Goal: Task Accomplishment & Management: Complete application form

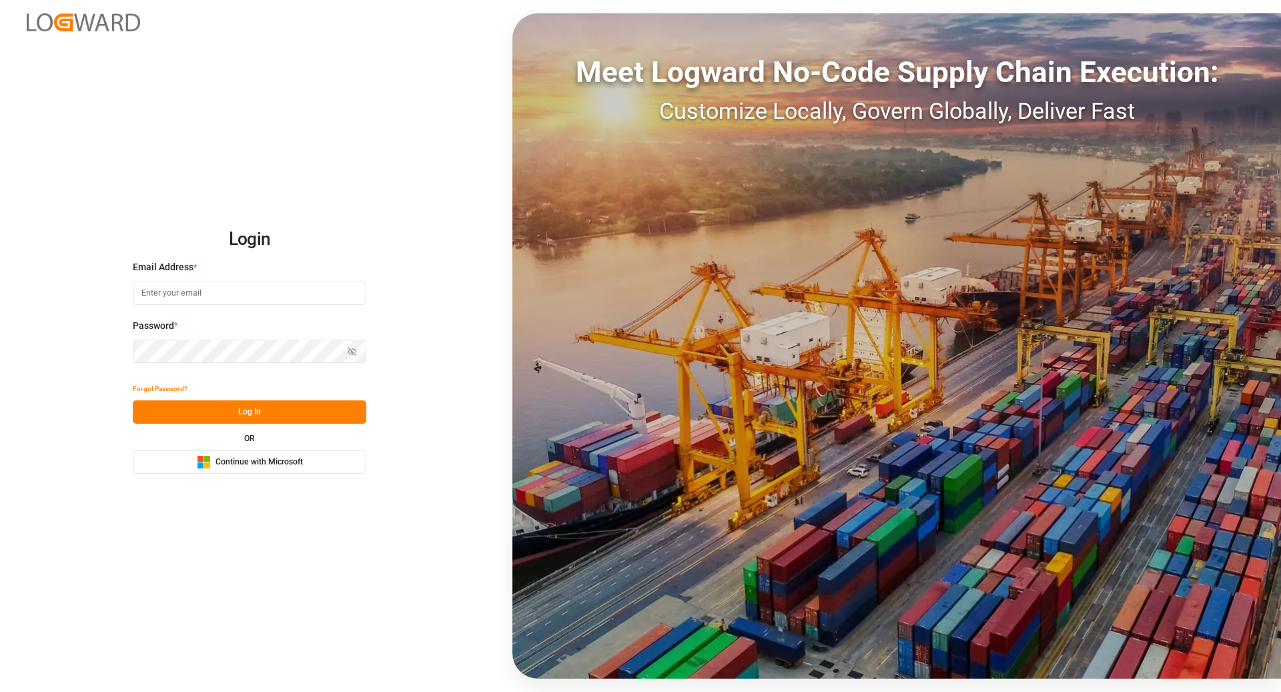
click at [255, 469] on div "Microsoft Logo Continue with Microsoft" at bounding box center [250, 462] width 106 height 14
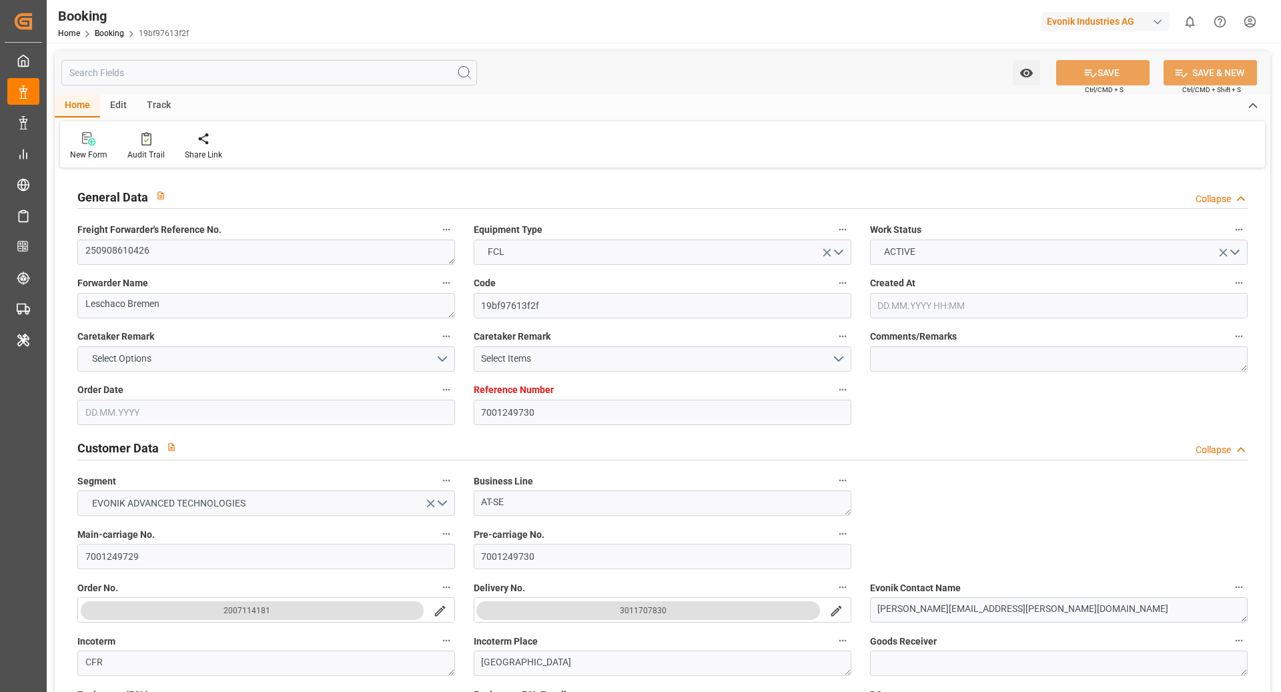
type input "7001249730"
type input "9360910"
type input "ONE"
type input "Ocean Network Express"
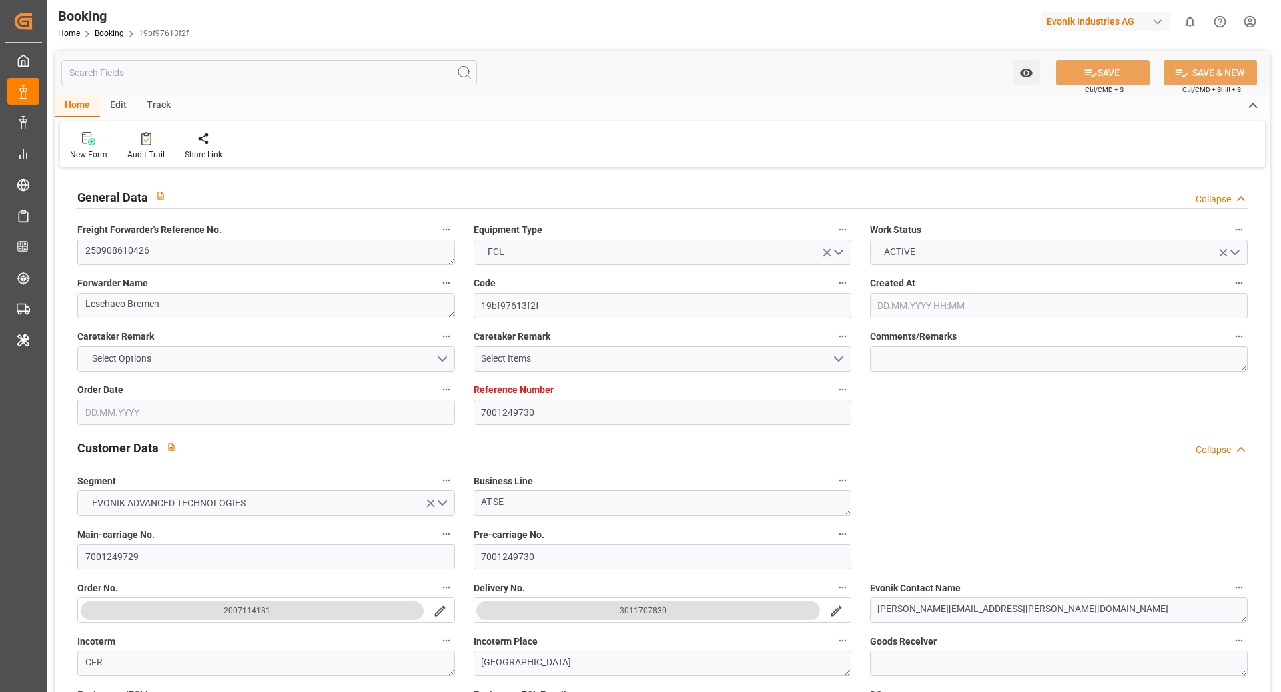
type input "NLRTM"
type input "BRRIO"
type input "0"
type input "[DATE] 07:38"
type input "[DATE]"
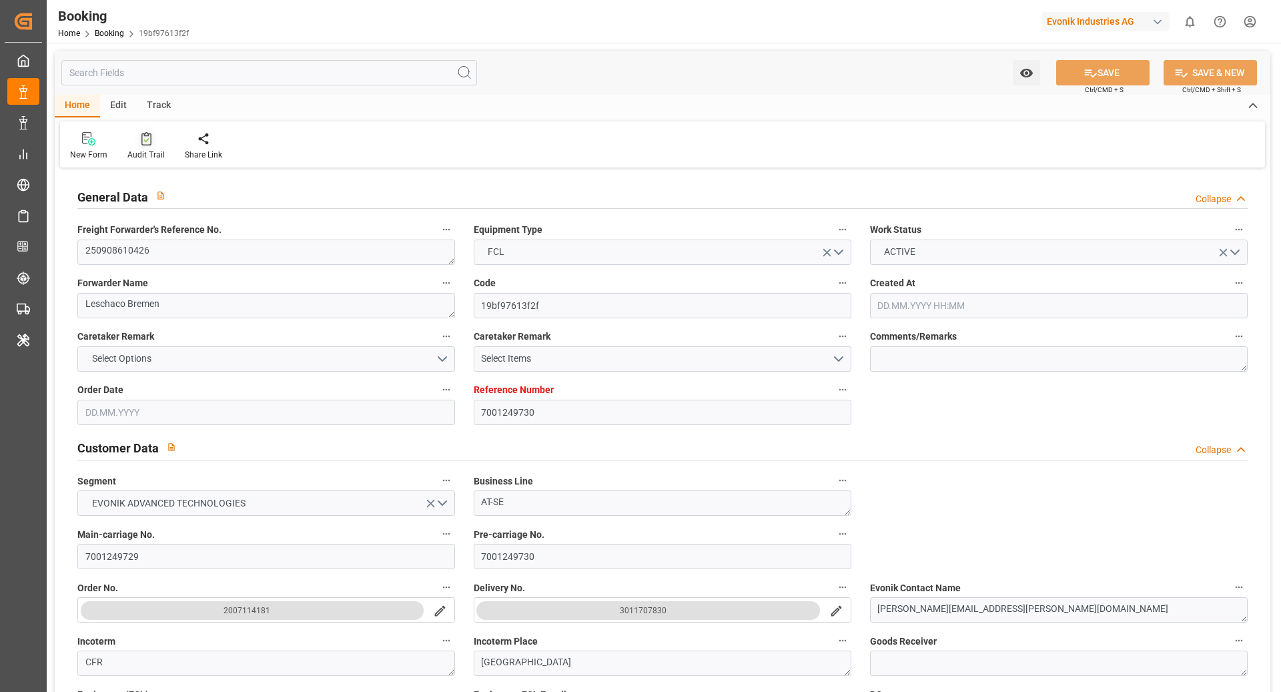
type input "[DATE]"
type input "[DATE] 00:00"
type input "[DATE]"
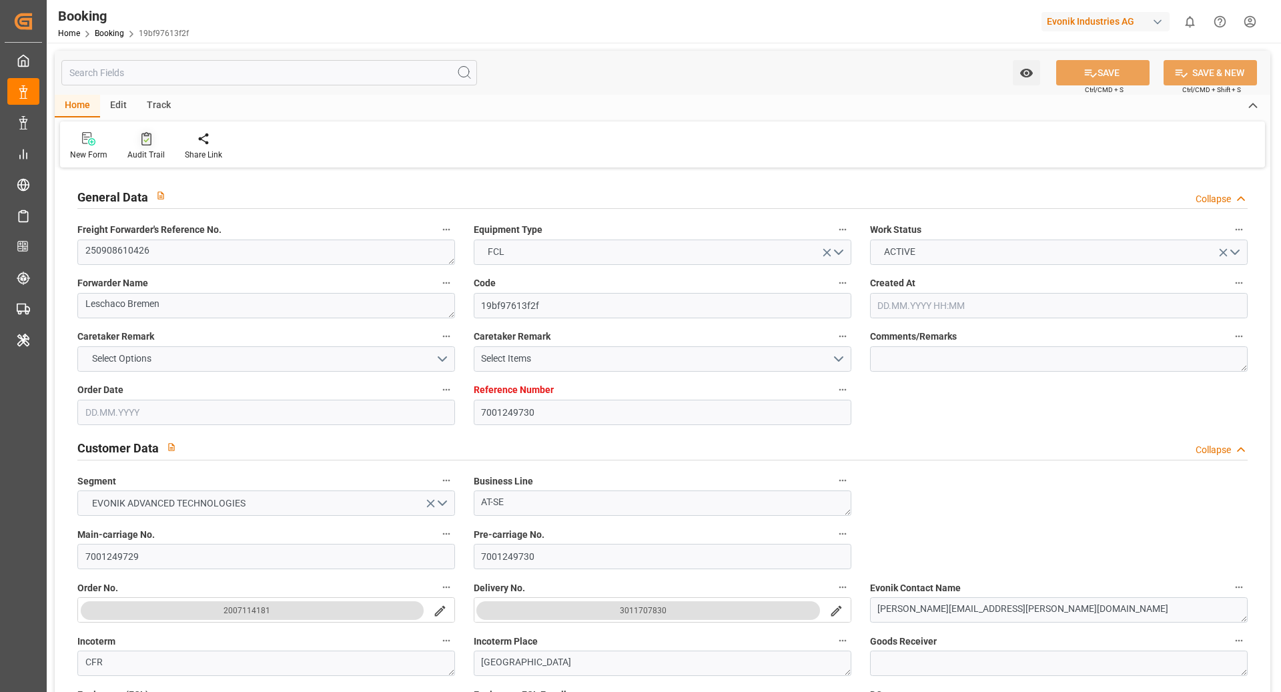
type input "[DATE] 00:00"
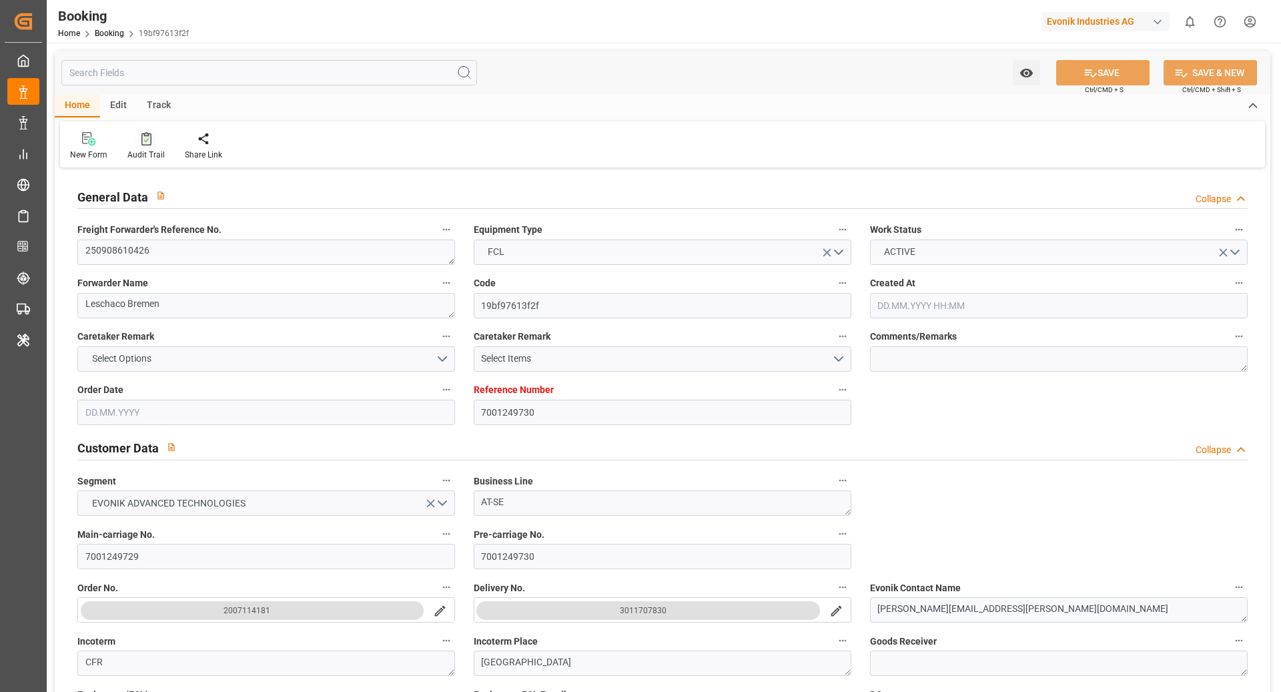
type input "[DATE]"
type input "[DATE] 10:33"
click at [127, 143] on div at bounding box center [145, 138] width 37 height 14
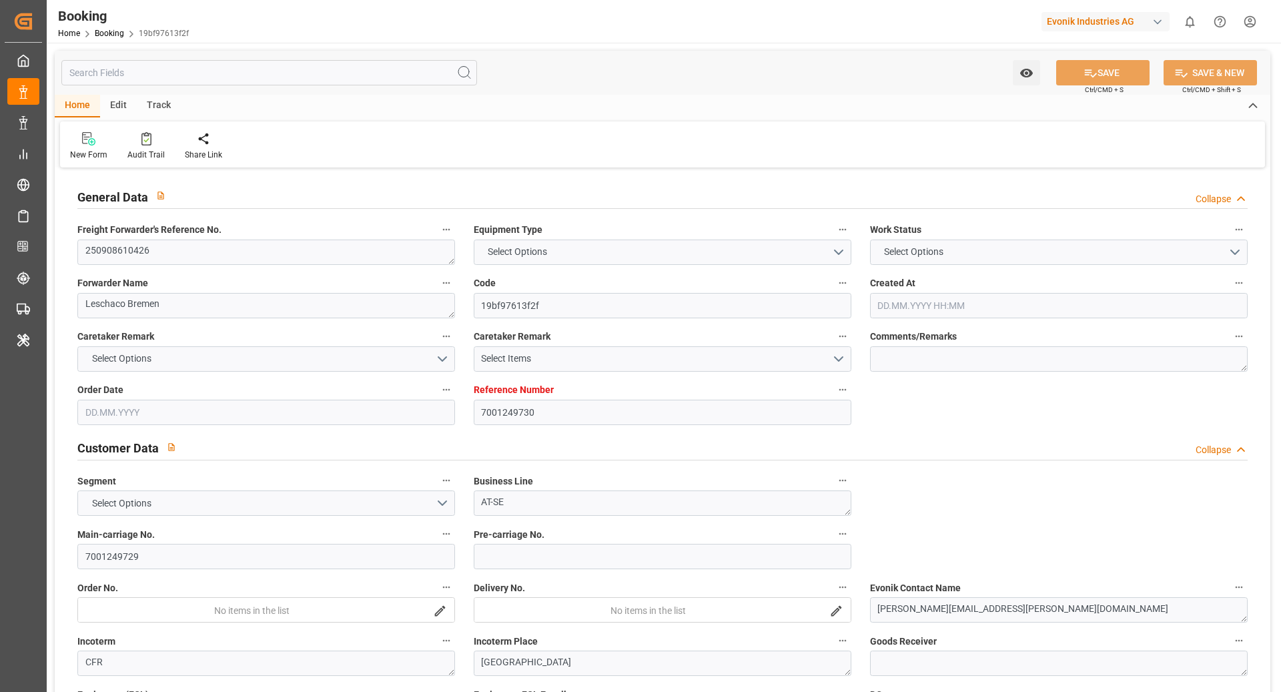
type input "7001249730"
type input "9360910"
type input "ONE"
type input "Ocean Network Express"
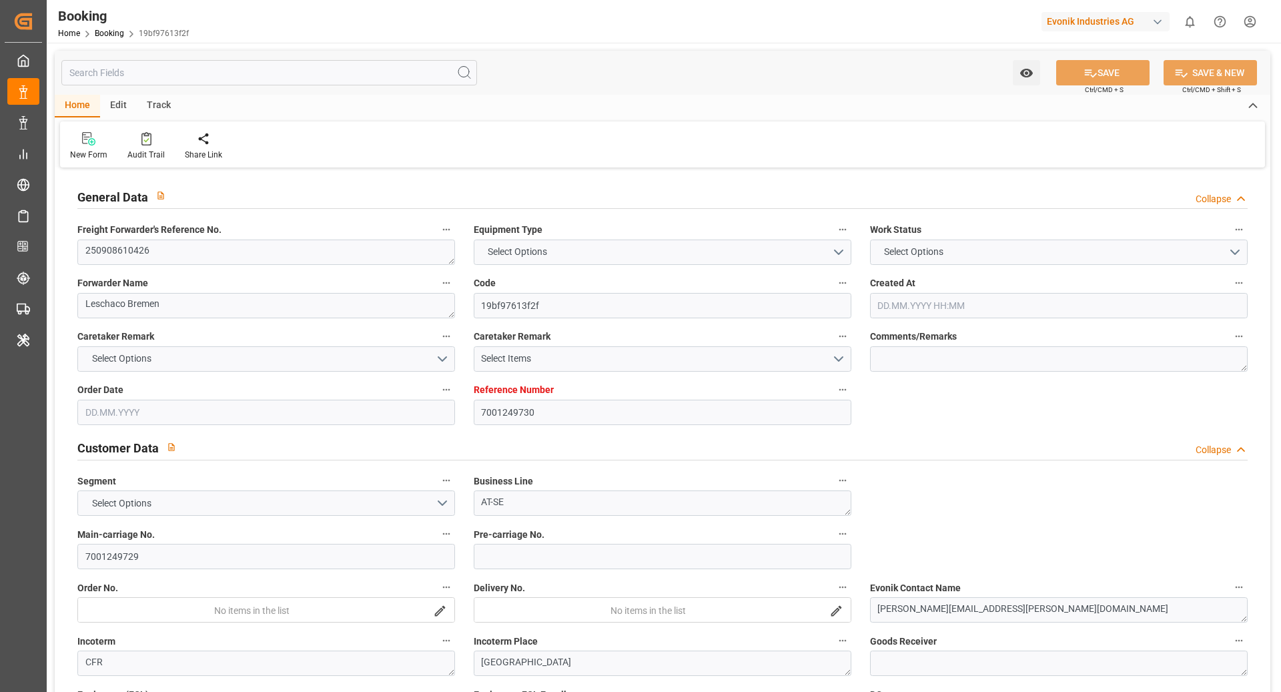
type input "NLRTM"
type input "BRRIO"
type input "0"
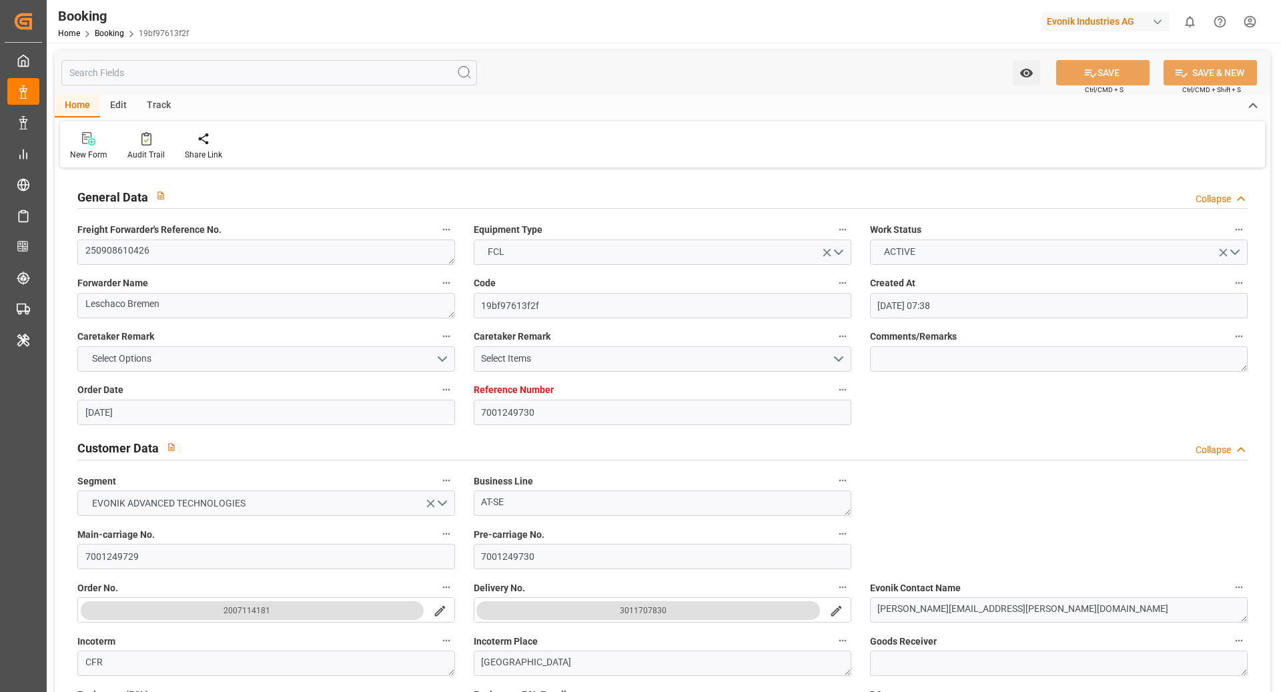
type input "[DATE] 07:38"
type input "[DATE]"
type input "[DATE] 00:00"
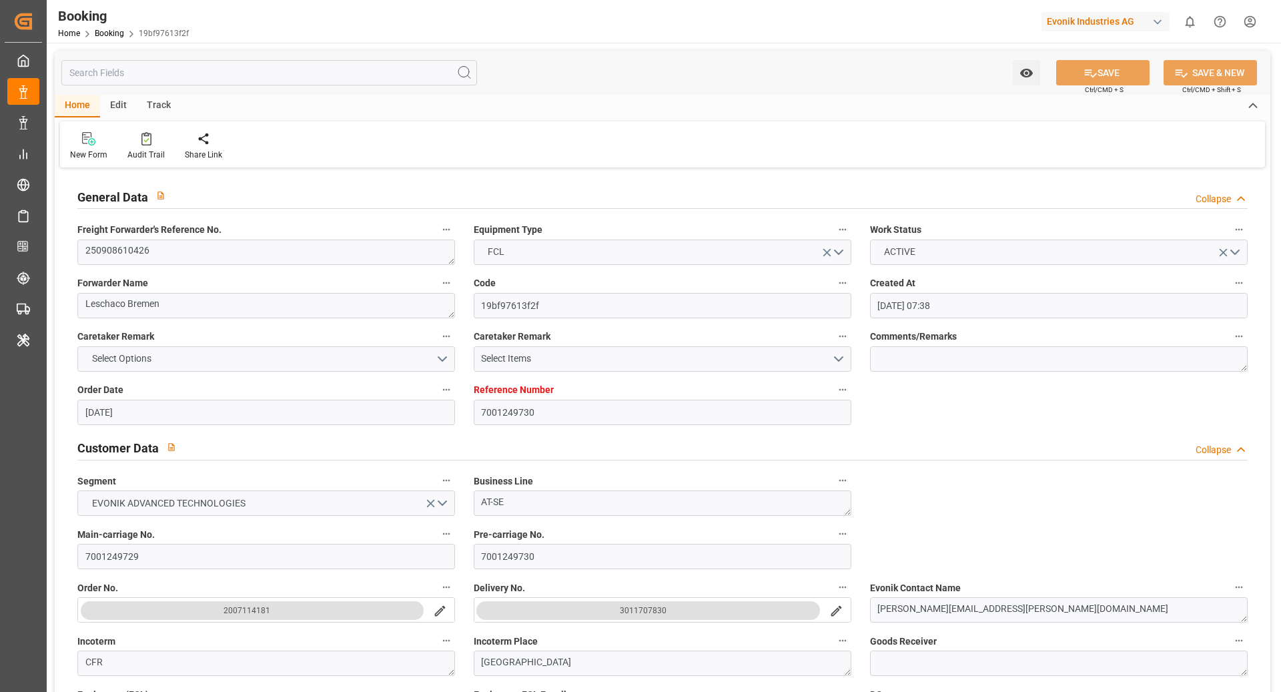
type input "[DATE]"
type input "[DATE] 00:00"
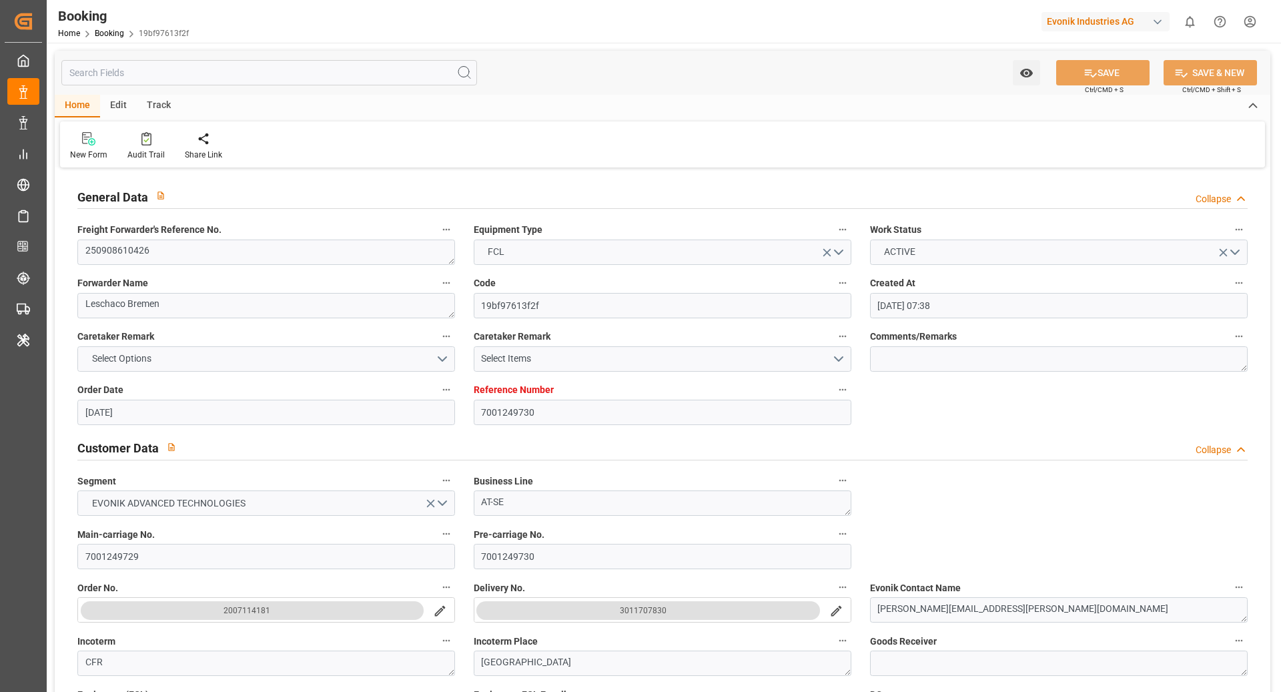
type input "[DATE] 00:00"
type input "[DATE]"
type input "[DATE] 10:33"
click at [127, 144] on div at bounding box center [145, 138] width 37 height 14
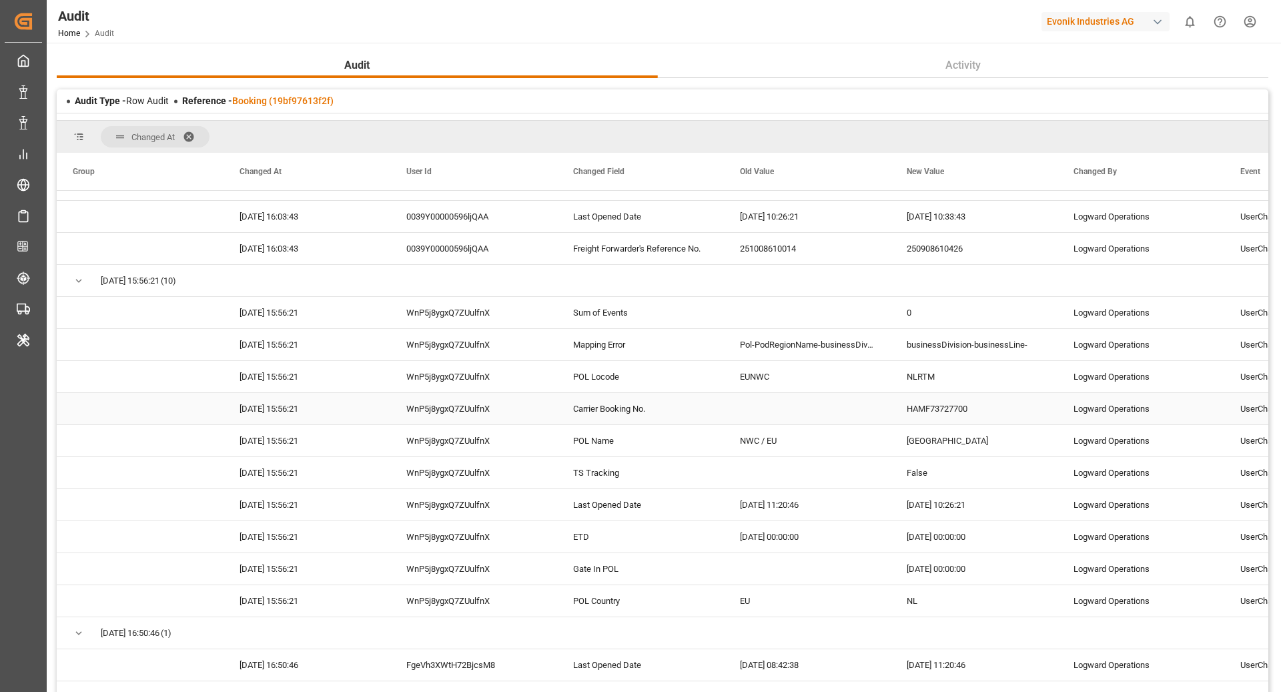
scroll to position [23, 0]
click at [1137, 18] on div "Evonik Industries AG" at bounding box center [1106, 21] width 128 height 19
type input "compo e"
click at [1163, 85] on div "CE Compo Expert" at bounding box center [1109, 88] width 228 height 27
